Goal: Task Accomplishment & Management: Manage account settings

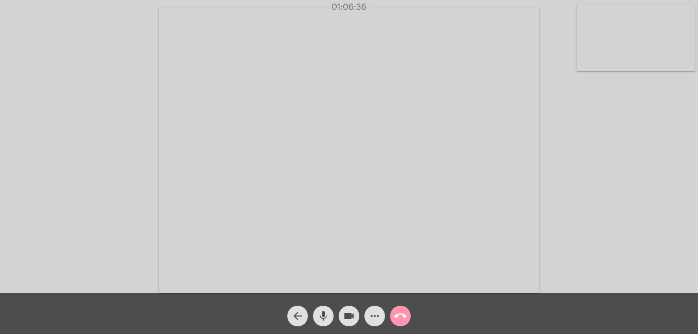
click at [402, 317] on mat-icon "call_end" at bounding box center [400, 316] width 12 height 12
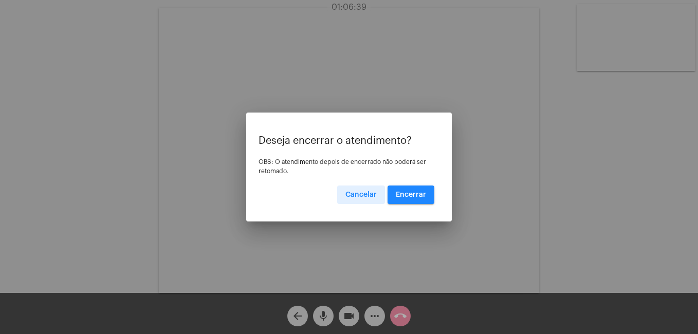
click at [406, 191] on span "Encerrar" at bounding box center [411, 194] width 30 height 7
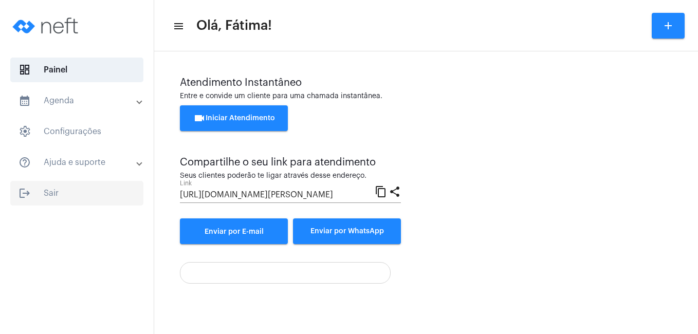
click at [45, 194] on span "logout Sair" at bounding box center [76, 193] width 133 height 25
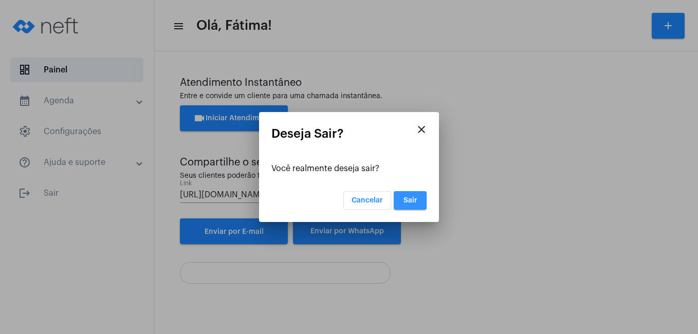
click at [411, 200] on span "Sair" at bounding box center [411, 200] width 14 height 7
